Goal: Information Seeking & Learning: Learn about a topic

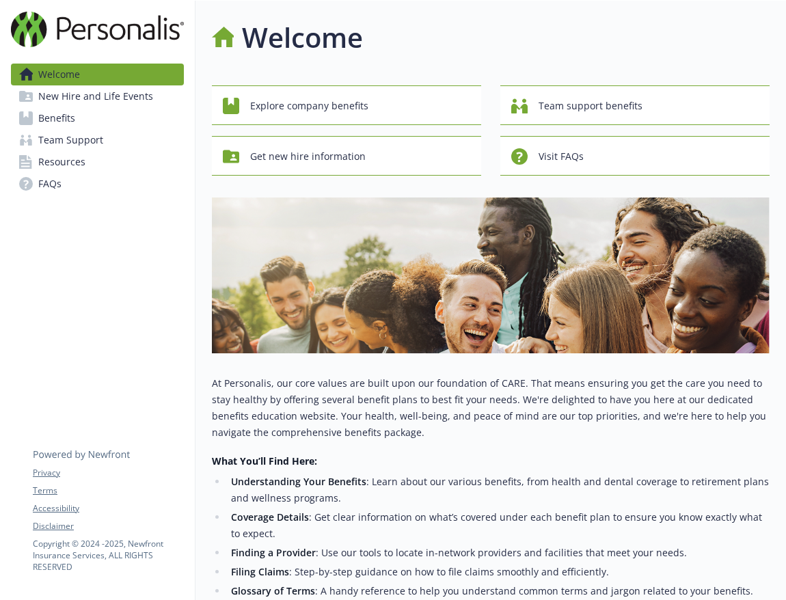
click at [66, 113] on span "Benefits" at bounding box center [56, 118] width 37 height 22
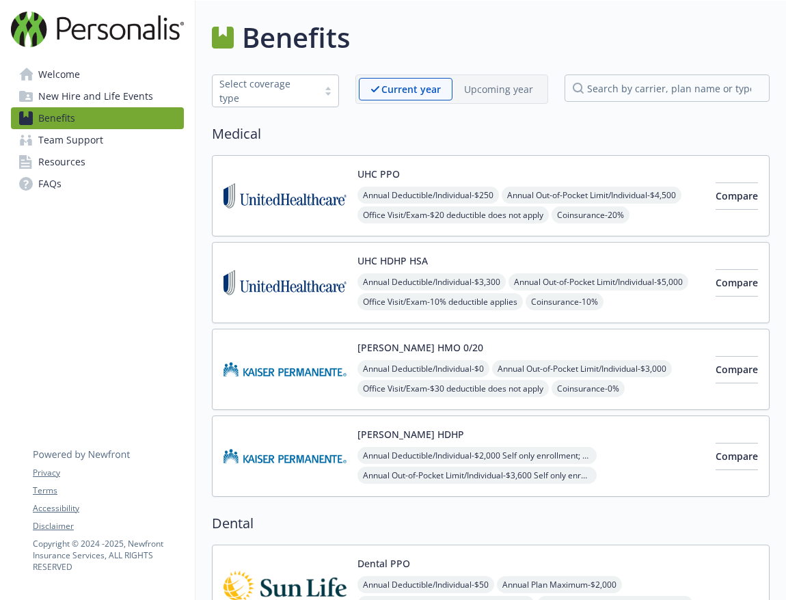
click at [603, 209] on div "Annual Deductible/Individual - $250 Annual Out-of-Pocket Limit/Individual - $4,…" at bounding box center [530, 245] width 347 height 117
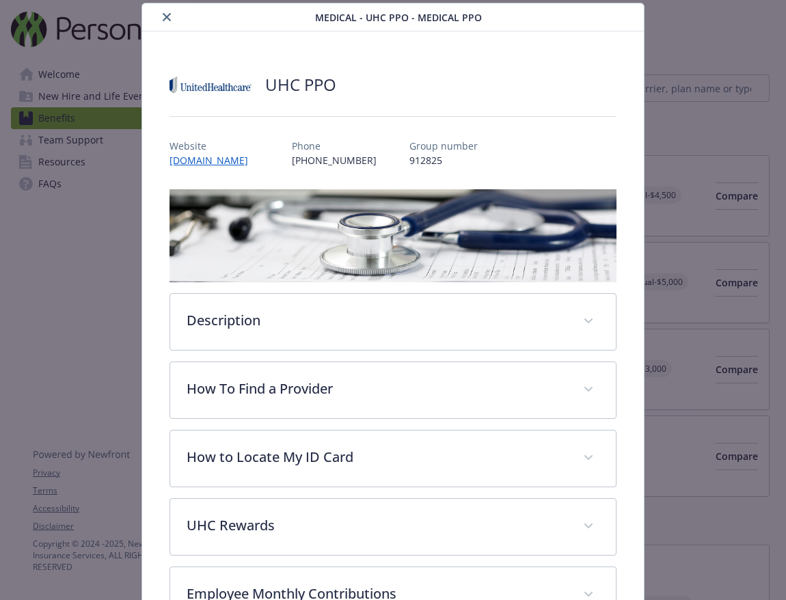
scroll to position [346, 0]
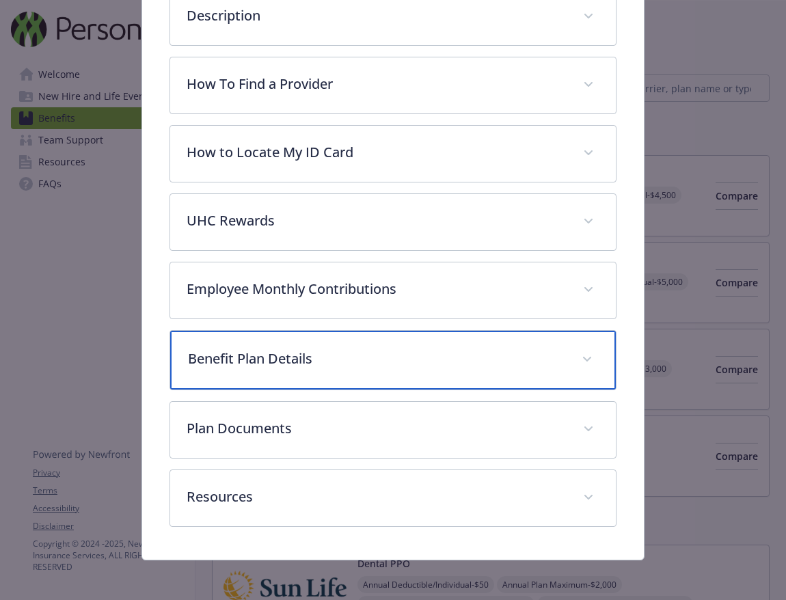
click at [337, 373] on div "Benefit Plan Details" at bounding box center [393, 360] width 446 height 59
